Goal: Register for event/course: Sign up to attend an event or enroll in a course

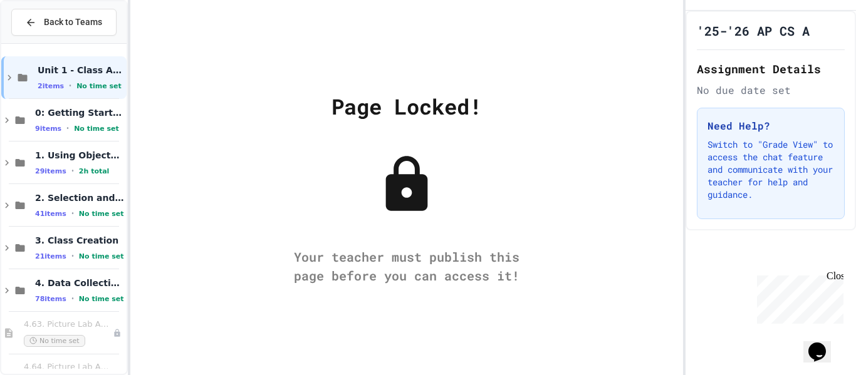
click at [476, 198] on div "Page Locked! Your teacher must publish this page before you can access it!" at bounding box center [406, 187] width 553 height 375
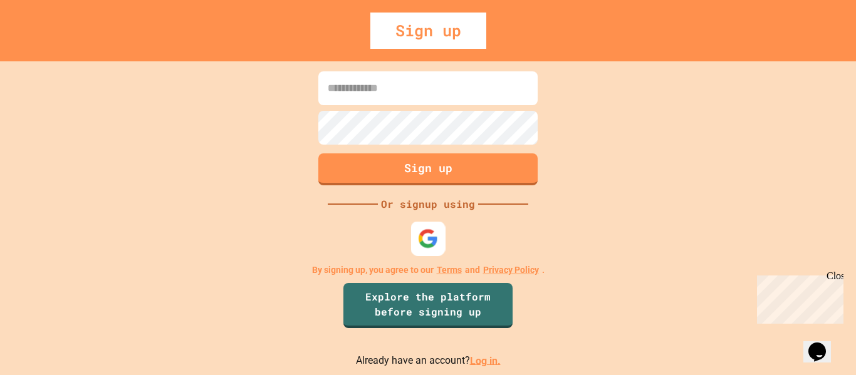
click at [412, 239] on div at bounding box center [428, 238] width 34 height 34
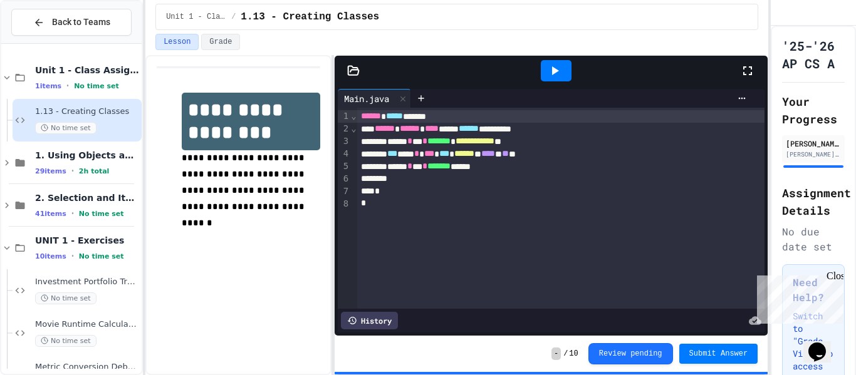
click at [349, 70] on icon at bounding box center [353, 71] width 13 height 13
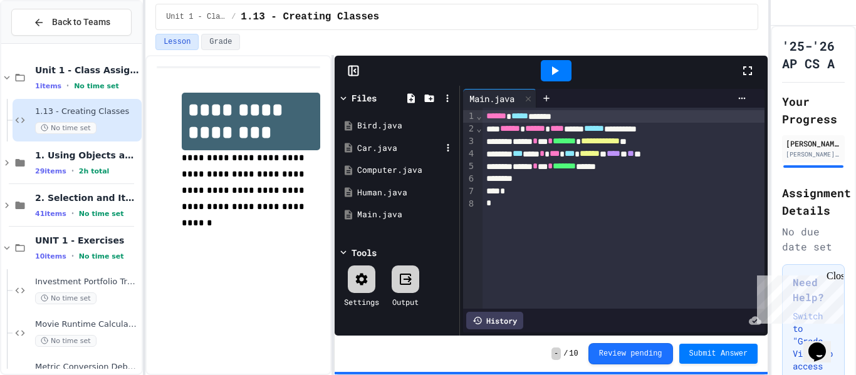
click at [392, 147] on div "Car.java" at bounding box center [399, 148] width 84 height 13
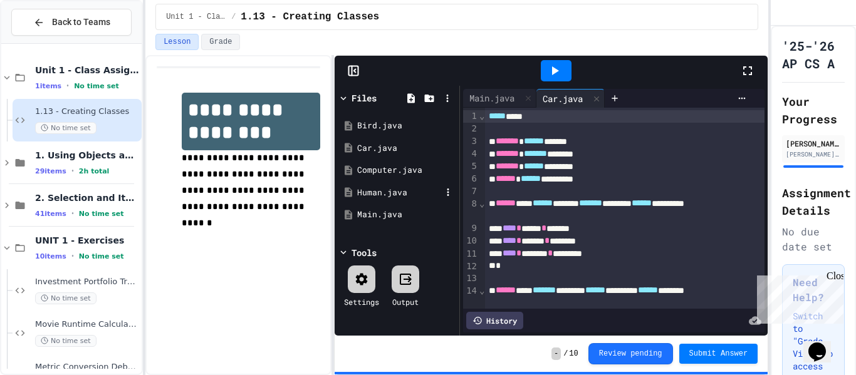
click at [381, 195] on div "Human.java" at bounding box center [399, 193] width 84 height 13
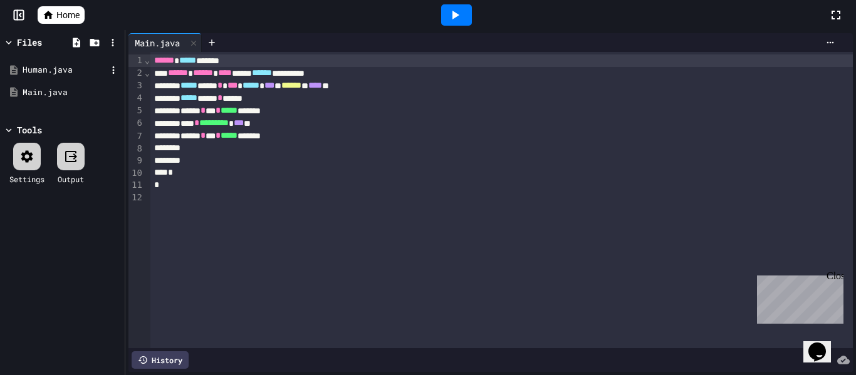
click at [63, 68] on div "Human.java" at bounding box center [65, 70] width 84 height 13
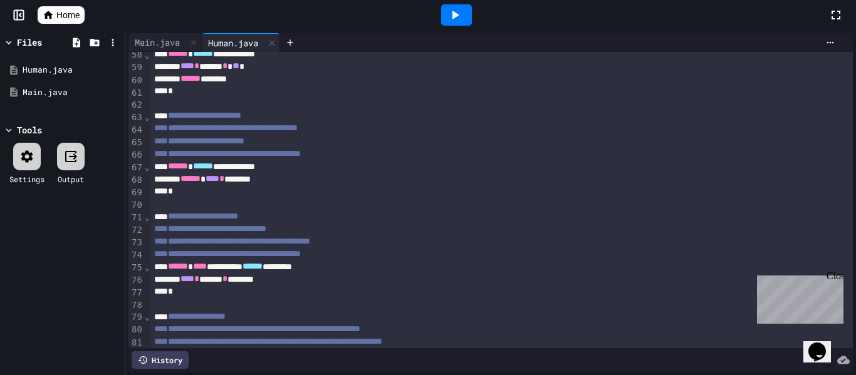
scroll to position [770, 0]
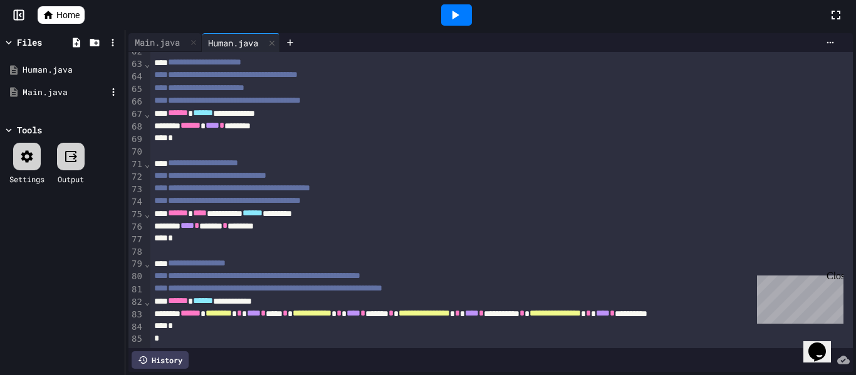
click at [39, 81] on div "Main.java" at bounding box center [62, 92] width 118 height 23
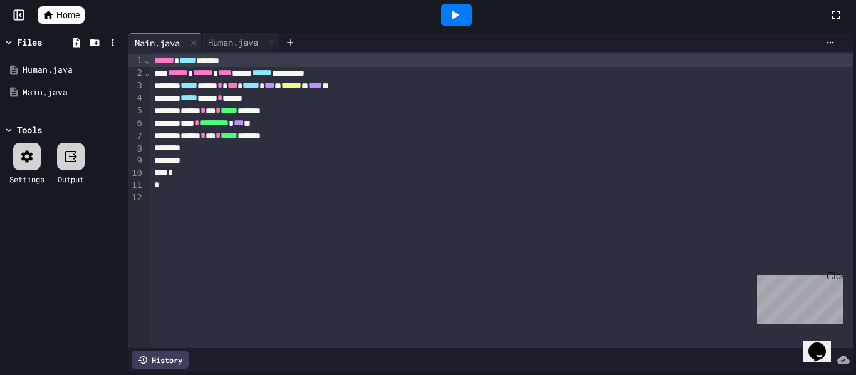
click at [336, 207] on div "**********" at bounding box center [501, 200] width 703 height 296
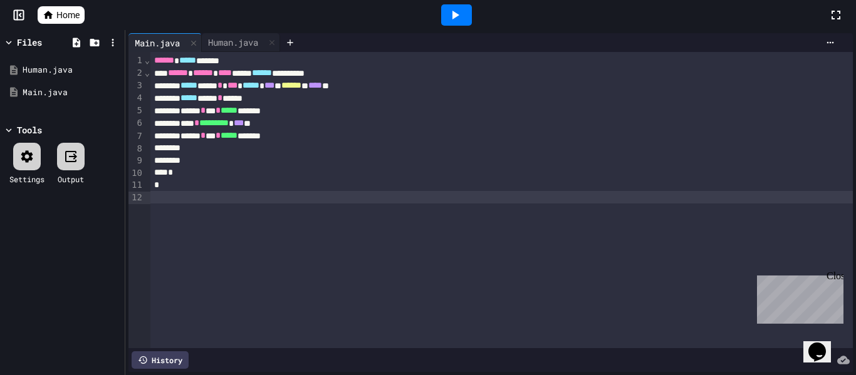
click at [279, 375] on div at bounding box center [428, 377] width 856 height 0
